Goal: Find specific page/section

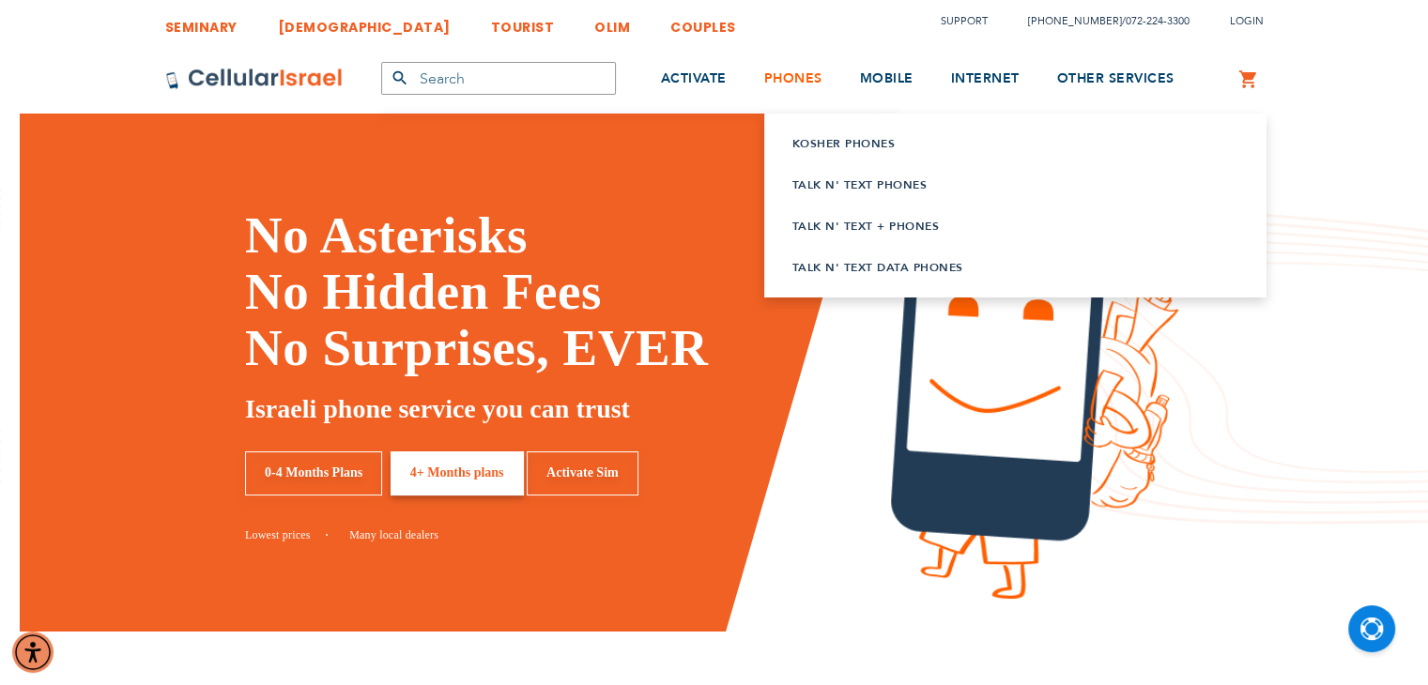
click at [795, 84] on span "PHONES" at bounding box center [793, 78] width 58 height 18
click at [800, 152] on link "Kosher Phones" at bounding box center [991, 143] width 399 height 19
